Goal: Transaction & Acquisition: Obtain resource

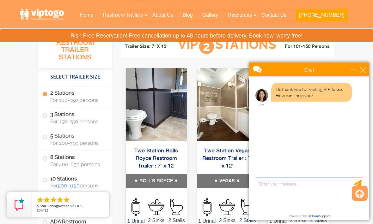
scroll to position [290, 0]
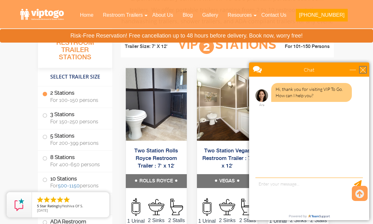
click at [364, 72] on div "close" at bounding box center [363, 70] width 6 height 6
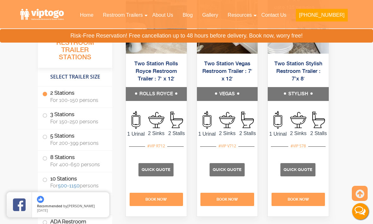
scroll to position [395, 0]
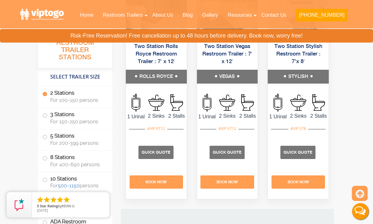
click at [299, 159] on p "Quick Quote" at bounding box center [297, 152] width 35 height 13
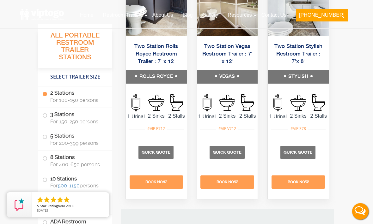
scroll to position [416, 0]
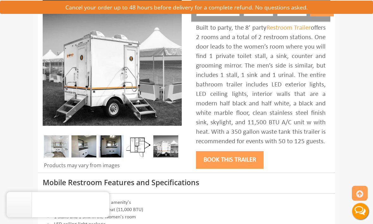
scroll to position [93, 0]
click at [64, 153] on img at bounding box center [56, 147] width 25 height 22
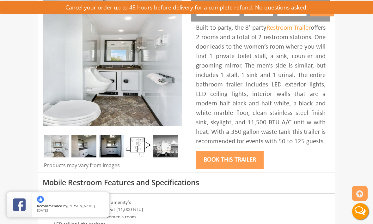
click at [102, 169] on div "Products may vary from images" at bounding box center [112, 167] width 139 height 11
click at [91, 150] on img at bounding box center [83, 147] width 25 height 22
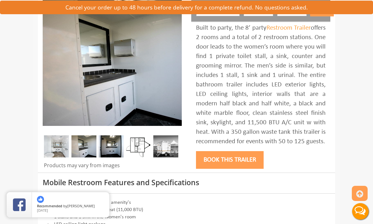
click at [112, 153] on img at bounding box center [111, 147] width 25 height 22
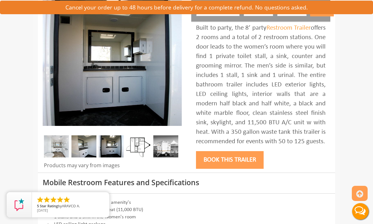
click at [170, 148] on img at bounding box center [165, 147] width 25 height 22
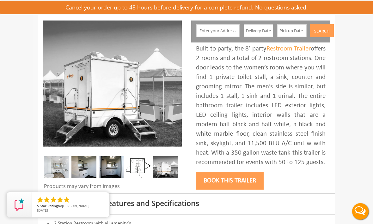
scroll to position [0, 0]
